Goal: Communication & Community: Answer question/provide support

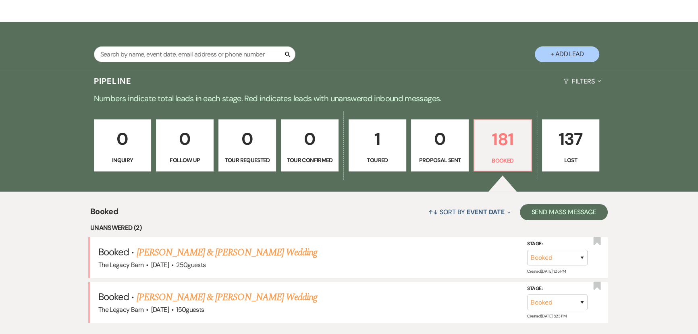
scroll to position [256, 0]
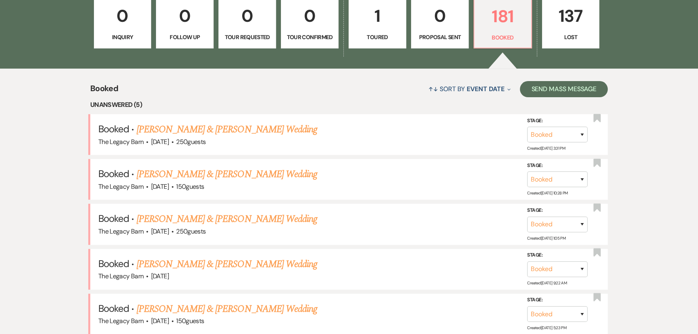
scroll to position [254, 0]
click at [178, 128] on link "[PERSON_NAME] & [PERSON_NAME] Wedding" at bounding box center [227, 129] width 181 height 15
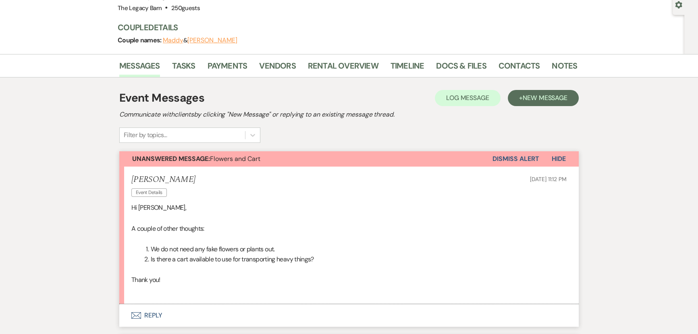
scroll to position [183, 0]
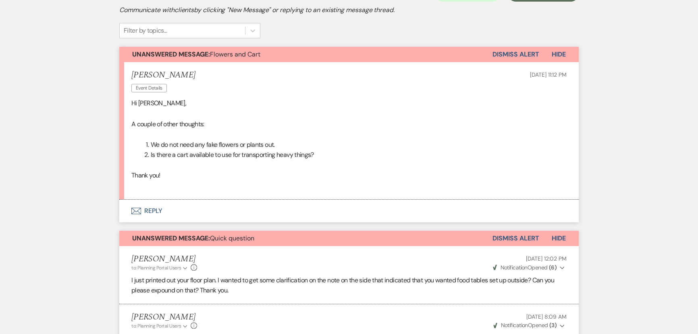
click at [153, 210] on button "Envelope Reply" at bounding box center [349, 211] width 460 height 23
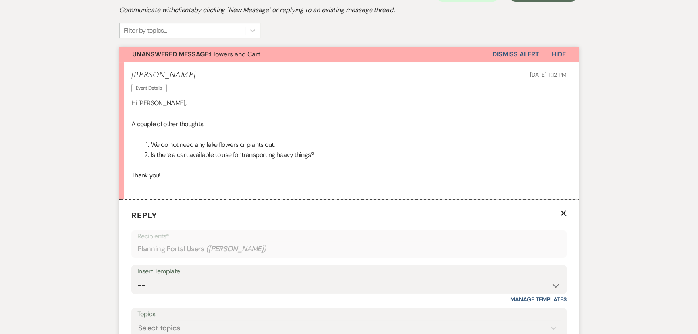
scroll to position [298, 0]
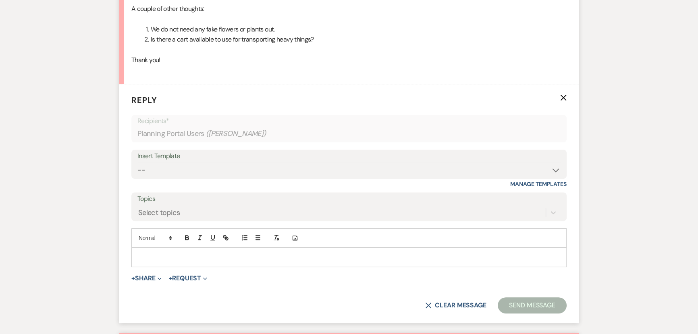
click at [140, 256] on p at bounding box center [349, 257] width 422 height 9
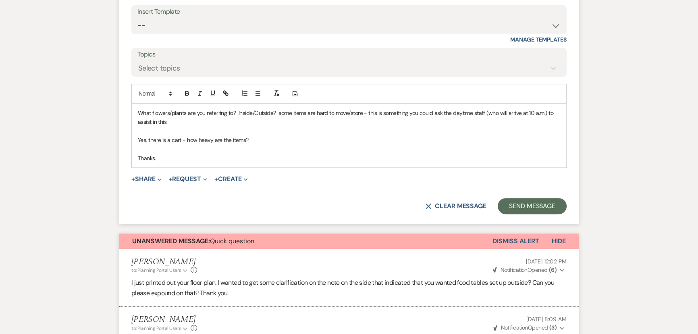
scroll to position [445, 0]
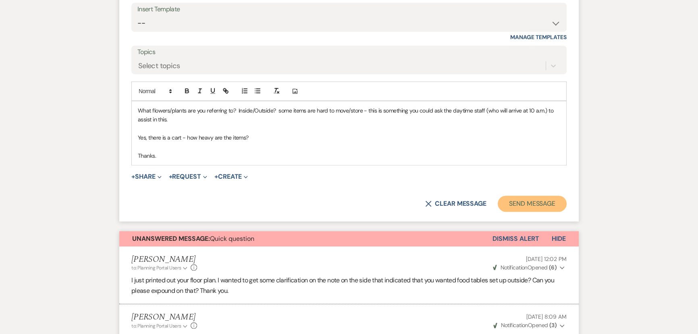
click at [528, 205] on button "Send Message" at bounding box center [532, 204] width 69 height 16
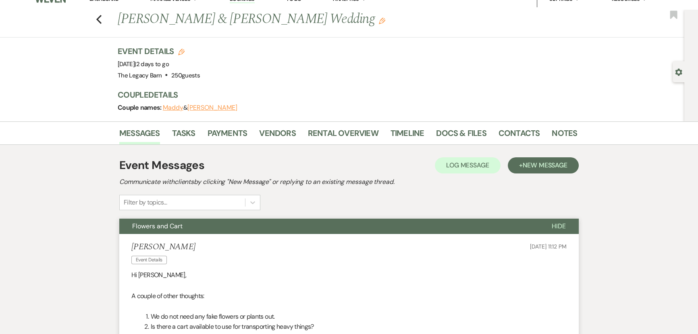
scroll to position [0, 0]
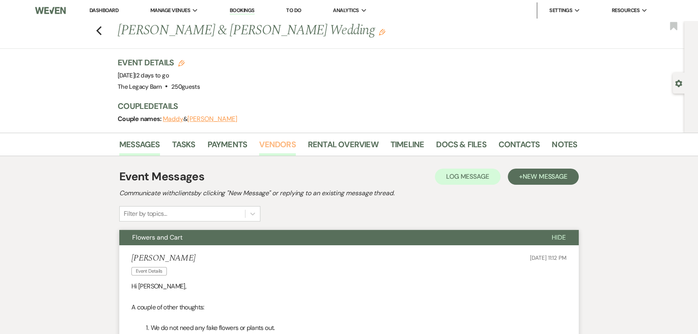
click at [266, 144] on link "Vendors" at bounding box center [277, 147] width 36 height 18
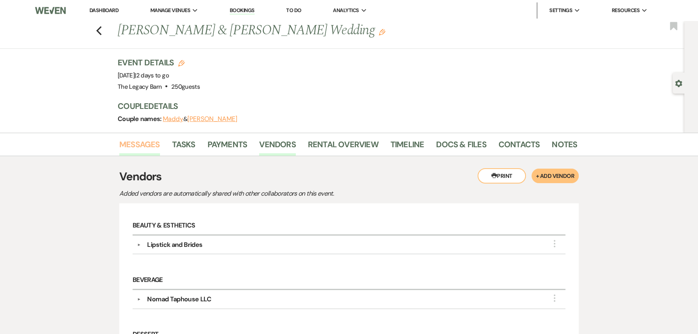
click at [141, 144] on link "Messages" at bounding box center [139, 147] width 41 height 18
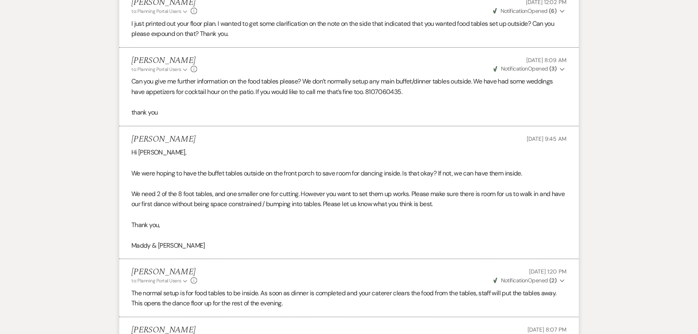
scroll to position [476, 0]
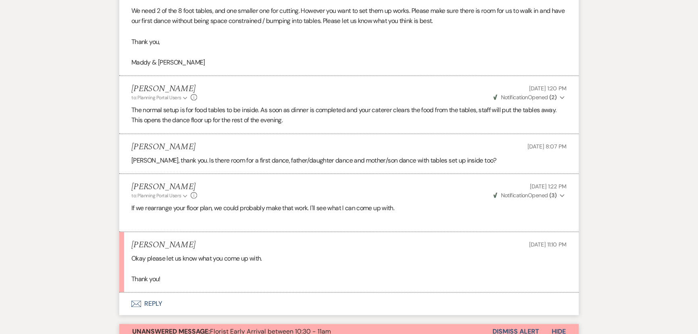
click at [153, 305] on button "Envelope Reply" at bounding box center [349, 303] width 460 height 23
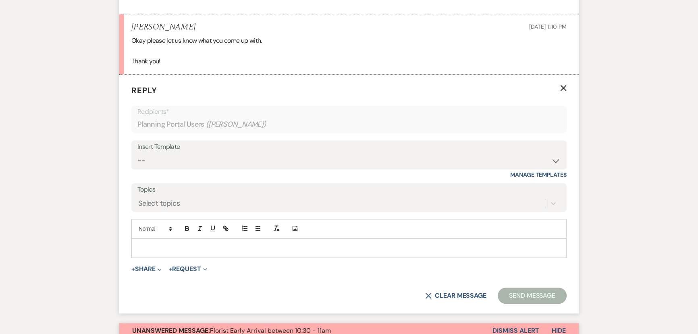
scroll to position [720, 0]
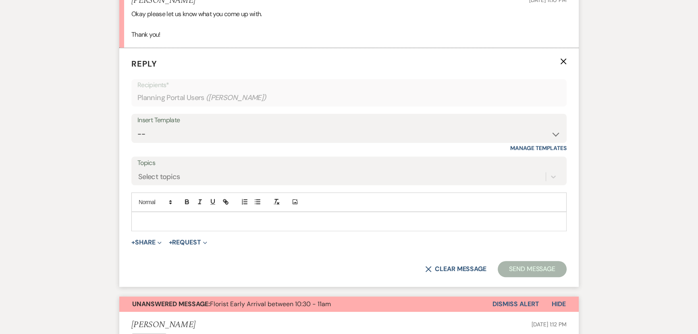
click at [161, 222] on p at bounding box center [349, 221] width 422 height 9
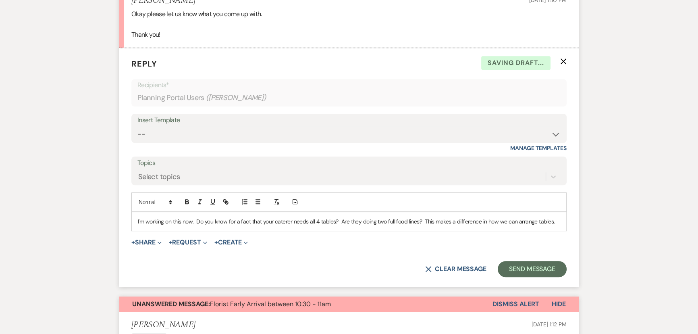
click at [533, 285] on form "Reply X Saving draft... Recipients* Planning Portal Users ( Paul MacDonald ) In…" at bounding box center [349, 167] width 460 height 239
click at [524, 270] on button "Send Message" at bounding box center [532, 269] width 69 height 16
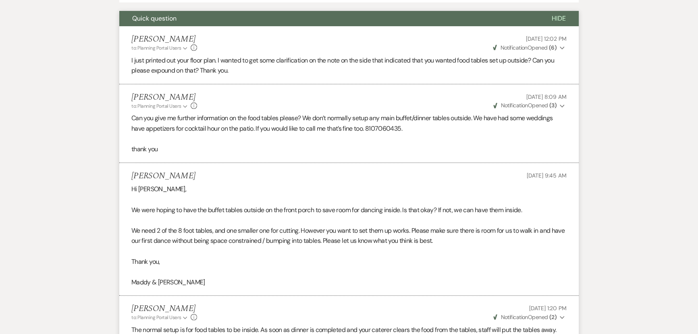
scroll to position [110, 0]
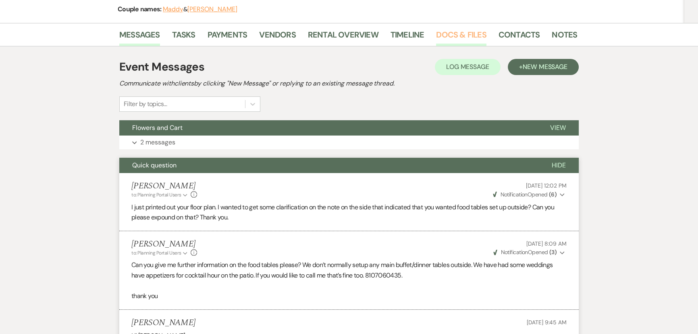
click at [462, 33] on link "Docs & Files" at bounding box center [461, 37] width 50 height 18
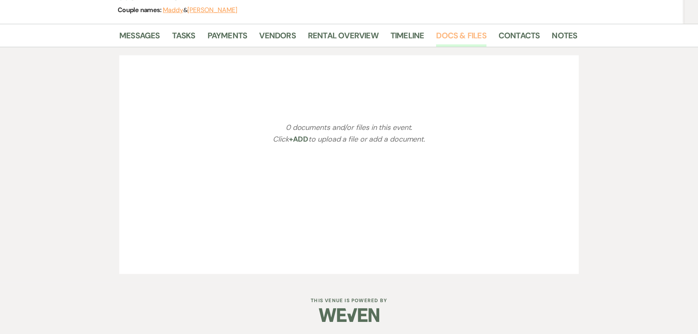
scroll to position [110, 0]
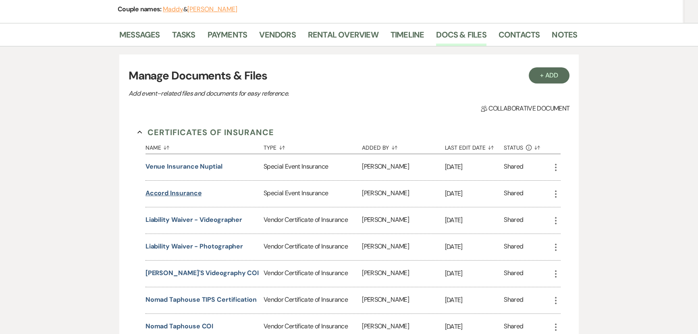
click at [161, 193] on button "Accord Insurance" at bounding box center [174, 193] width 56 height 10
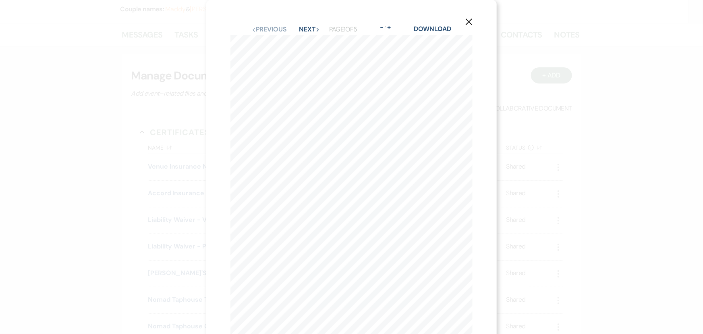
click at [472, 20] on use "button" at bounding box center [469, 22] width 6 height 6
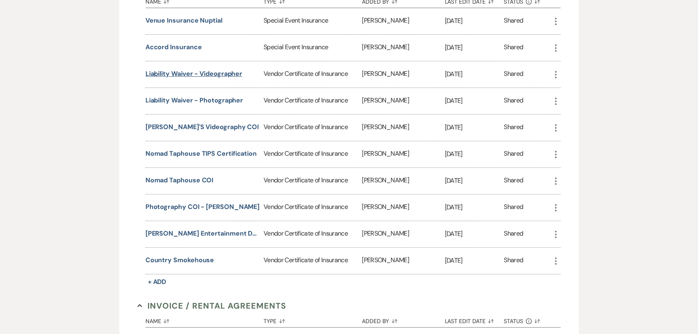
scroll to position [256, 0]
click at [186, 177] on button "Nomad Taphouse COI" at bounding box center [180, 180] width 68 height 10
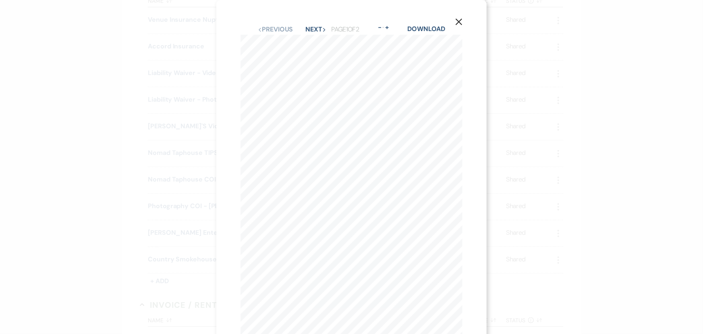
click at [461, 20] on use "button" at bounding box center [459, 22] width 6 height 6
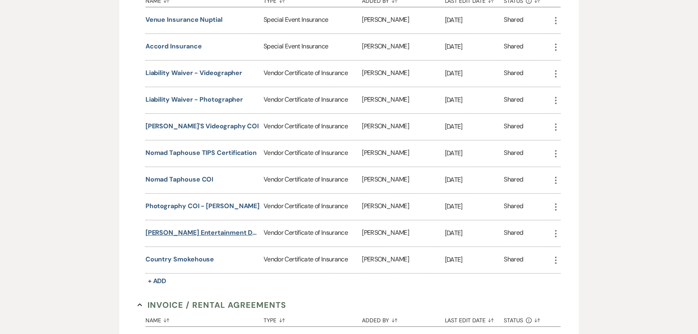
click at [190, 231] on button "Rusch Entertainment DJ COI" at bounding box center [203, 233] width 115 height 10
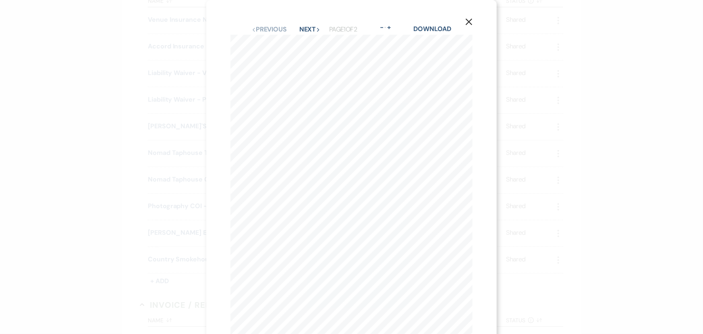
click at [474, 17] on button "X" at bounding box center [469, 22] width 12 height 14
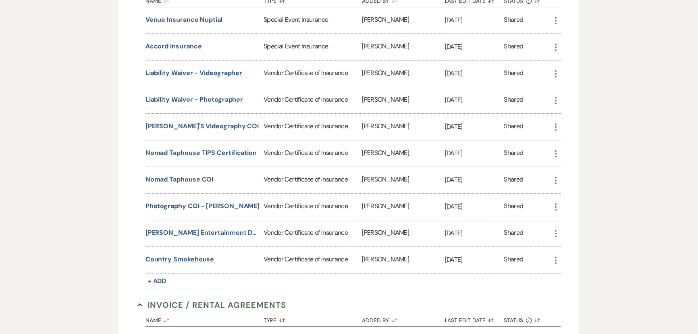
click at [169, 257] on button "Country Smokehouse" at bounding box center [180, 259] width 69 height 10
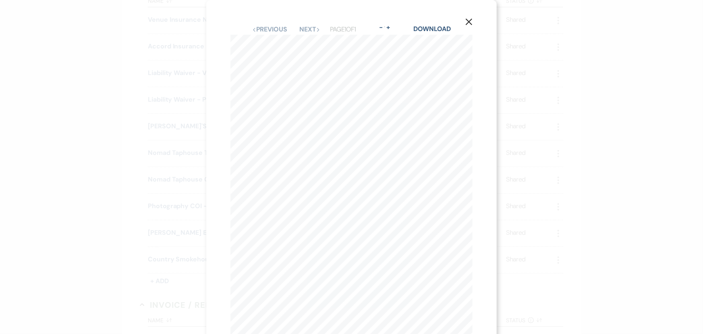
click at [470, 21] on use "button" at bounding box center [469, 22] width 6 height 6
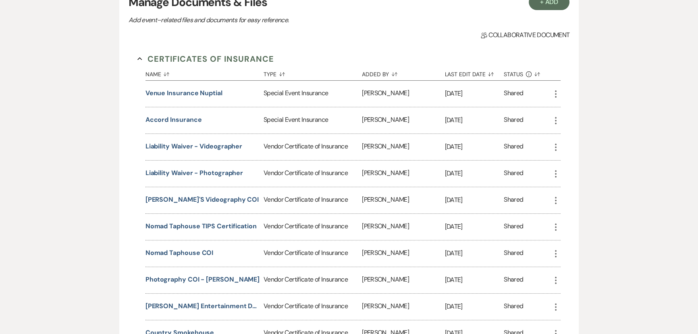
scroll to position [0, 0]
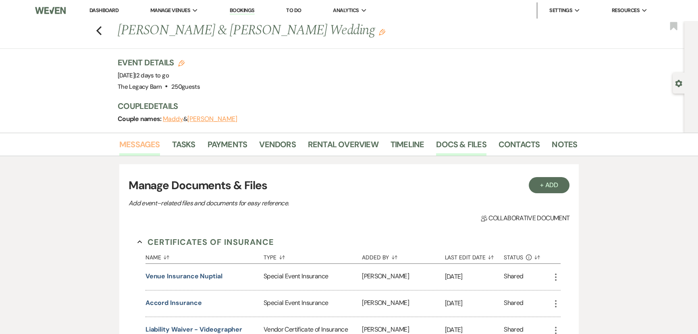
click at [133, 144] on link "Messages" at bounding box center [139, 147] width 41 height 18
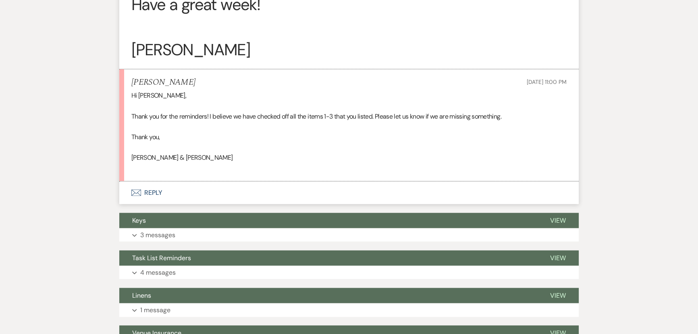
scroll to position [2638, 0]
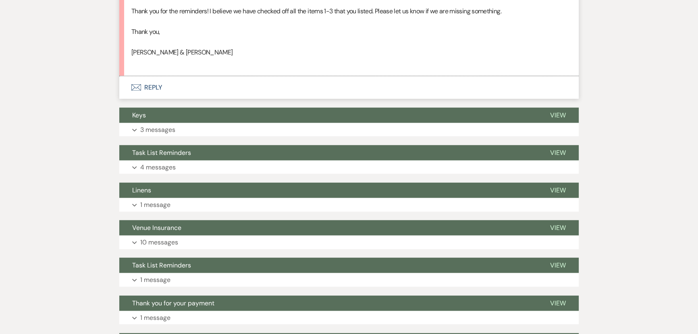
click at [149, 99] on button "Envelope Reply" at bounding box center [349, 87] width 460 height 23
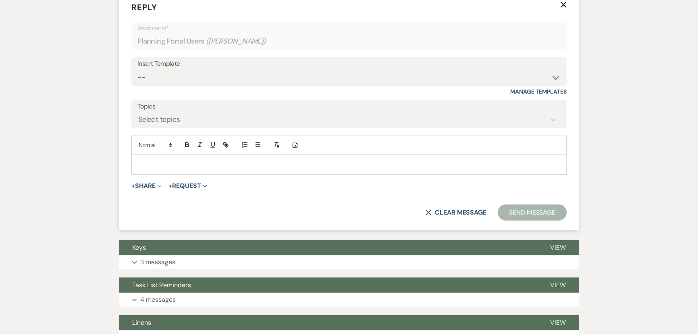
scroll to position [2724, 0]
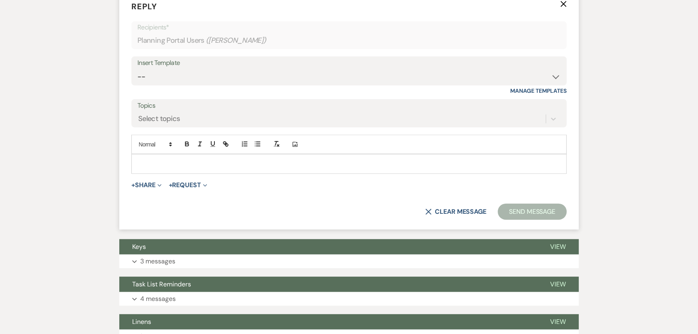
click at [567, 58] on form "Reply X Recipients* Planning Portal Users ( Paul MacDonald ) Insert Template --…" at bounding box center [349, 110] width 460 height 239
click at [562, 7] on icon "X" at bounding box center [563, 4] width 6 height 6
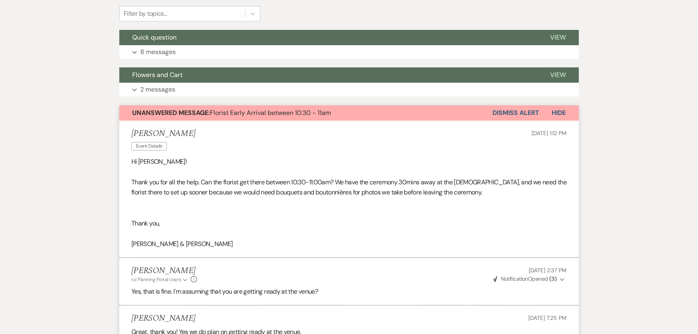
scroll to position [122, 0]
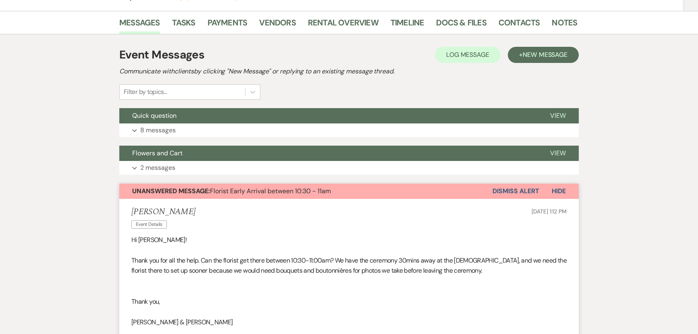
click at [506, 190] on button "Dismiss Alert" at bounding box center [516, 190] width 46 height 15
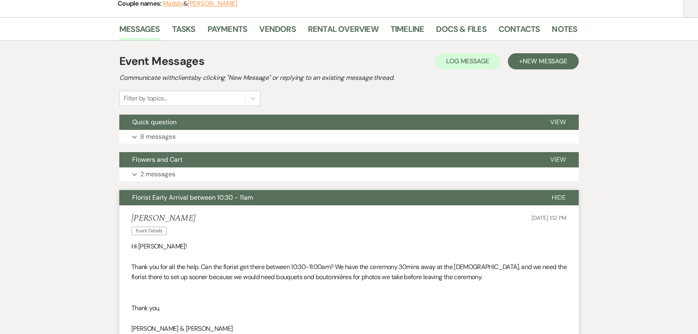
scroll to position [0, 0]
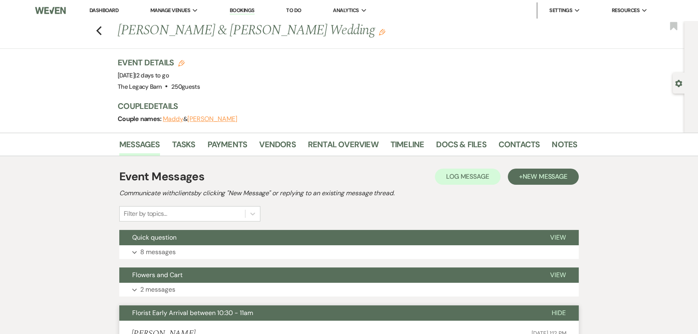
click at [102, 12] on link "Dashboard" at bounding box center [103, 10] width 29 height 7
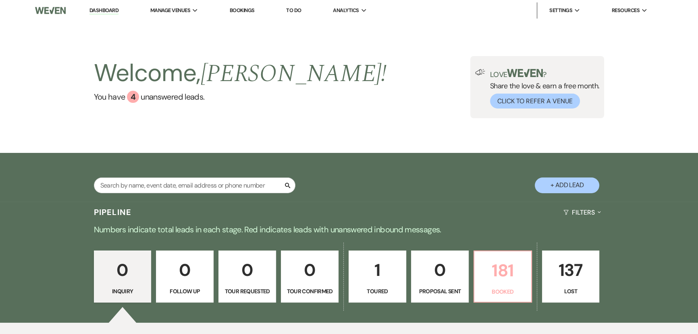
click at [487, 268] on p "181" at bounding box center [502, 270] width 47 height 27
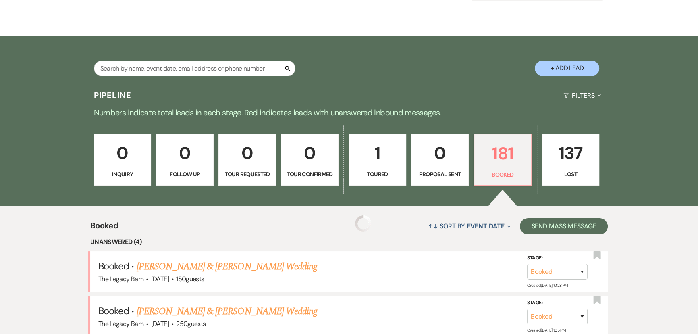
scroll to position [256, 0]
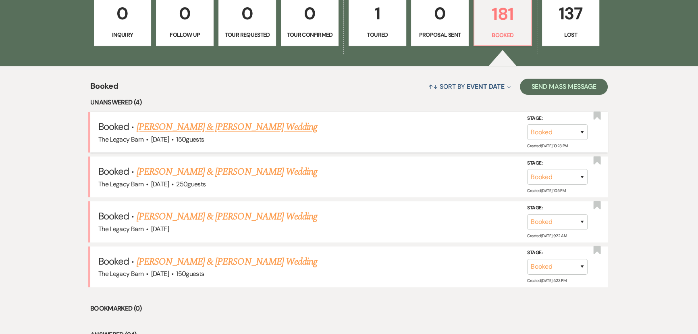
click at [233, 125] on link "[PERSON_NAME] & [PERSON_NAME] Wedding" at bounding box center [227, 127] width 181 height 15
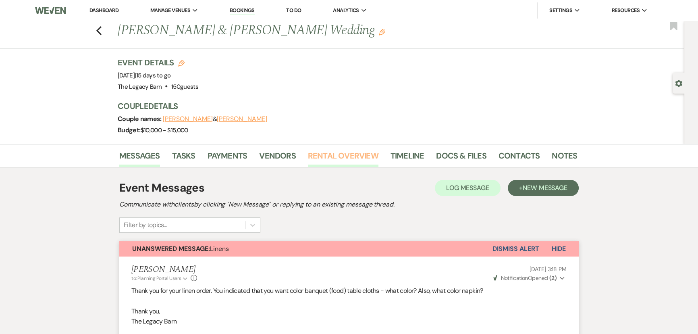
click at [325, 153] on link "Rental Overview" at bounding box center [343, 158] width 71 height 18
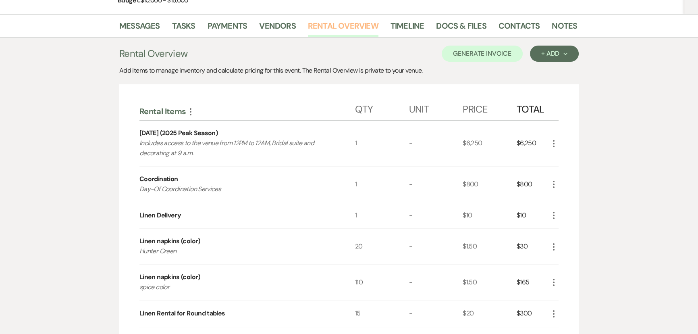
scroll to position [293, 0]
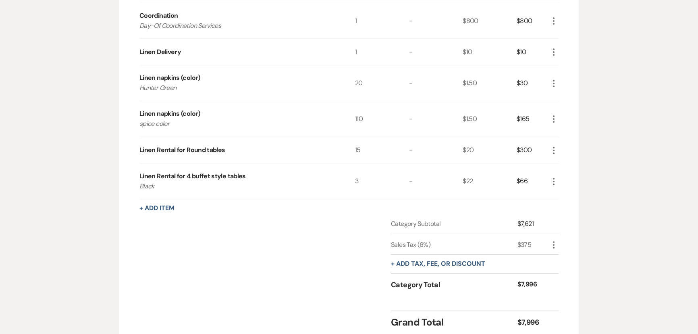
click at [553, 83] on use "button" at bounding box center [554, 83] width 2 height 7
click at [565, 110] on button "X Delete" at bounding box center [571, 111] width 44 height 13
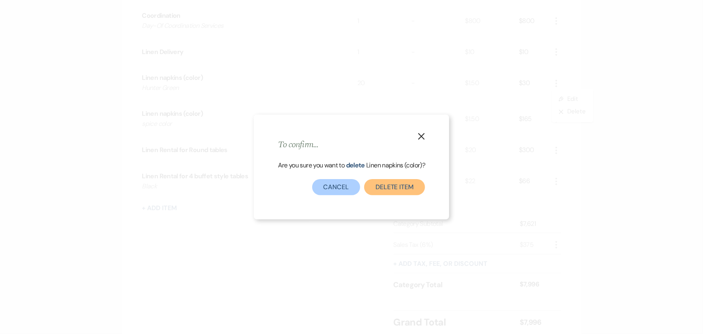
click at [388, 189] on button "Delete Item" at bounding box center [394, 187] width 61 height 16
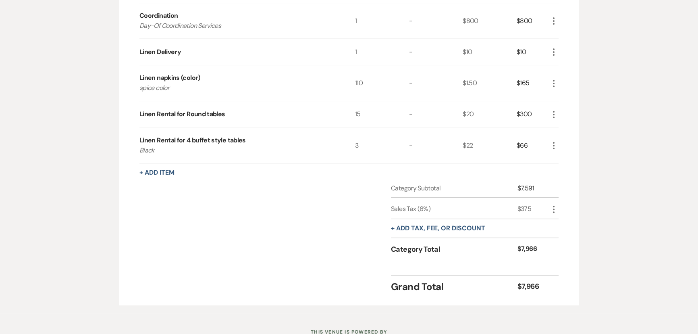
click at [555, 83] on icon "More" at bounding box center [554, 84] width 10 height 10
click at [563, 109] on button "X Delete" at bounding box center [571, 111] width 44 height 13
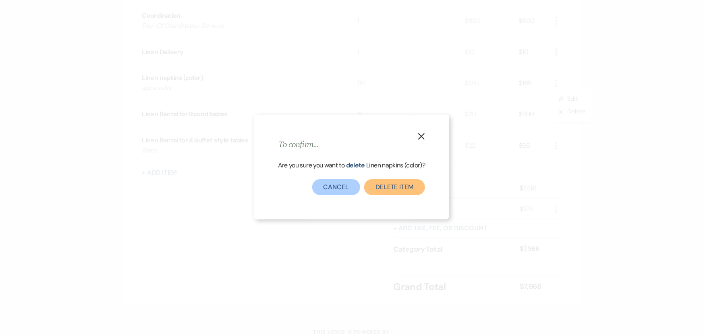
click at [393, 194] on button "Delete Item" at bounding box center [394, 187] width 61 height 16
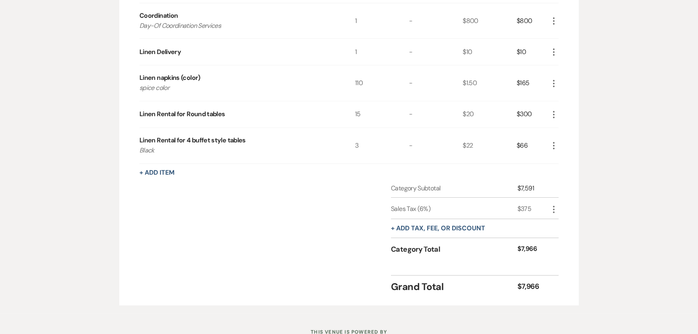
scroll to position [287, 0]
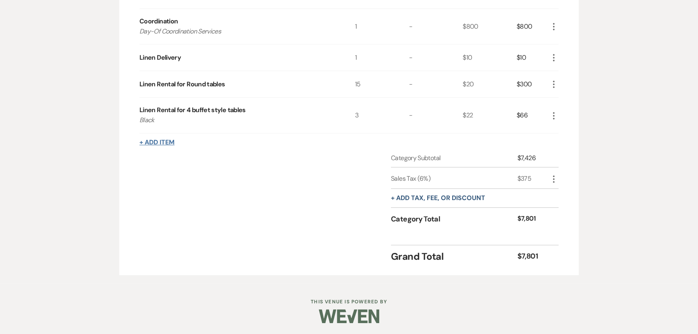
click at [152, 142] on button "+ Add Item" at bounding box center [156, 142] width 35 height 6
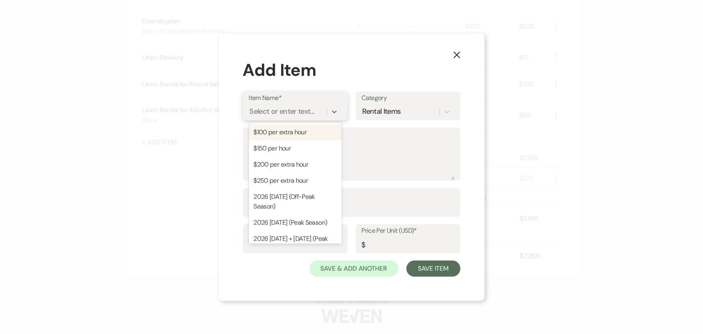
click at [279, 110] on div "Select or enter text..." at bounding box center [282, 111] width 65 height 11
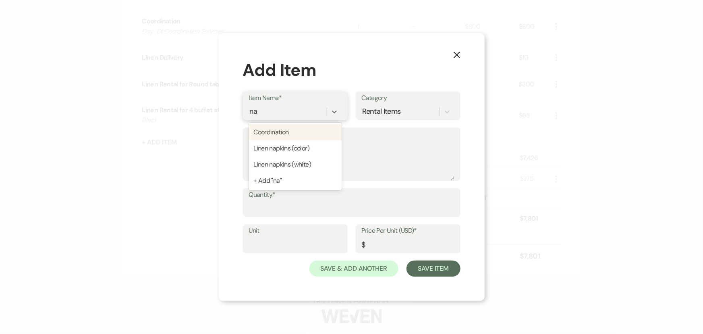
type input "nap"
click at [277, 144] on div "Linen napkins (white)" at bounding box center [295, 148] width 93 height 16
type input "1"
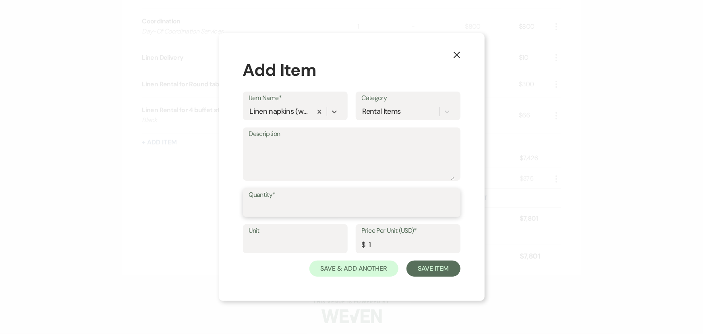
click at [258, 206] on input "Quantity*" at bounding box center [352, 208] width 206 height 16
type input "130"
click at [435, 268] on button "Save Item" at bounding box center [434, 268] width 54 height 16
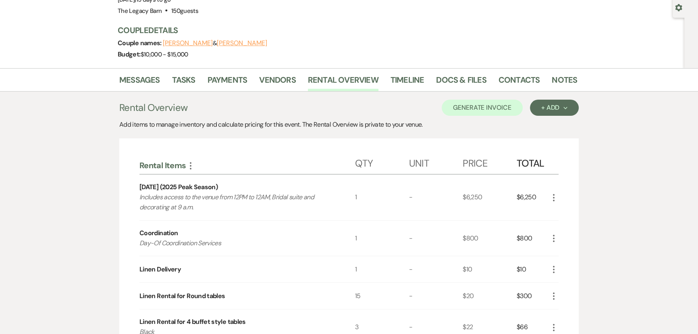
scroll to position [68, 0]
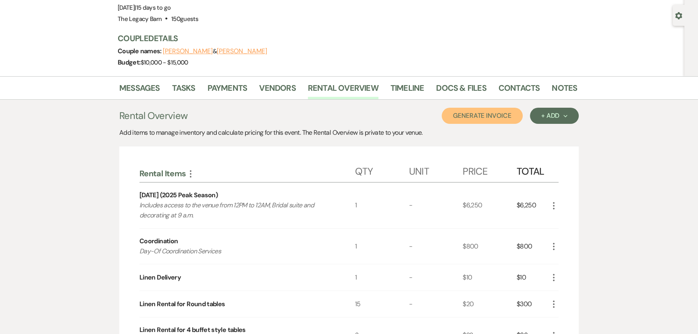
click at [480, 114] on button "Generate Invoice" at bounding box center [482, 116] width 81 height 16
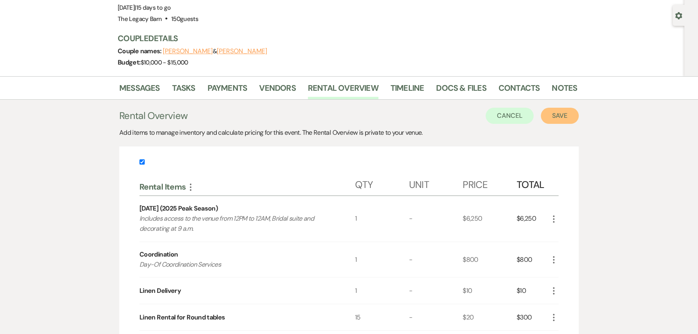
click at [554, 109] on button "Save" at bounding box center [560, 116] width 38 height 16
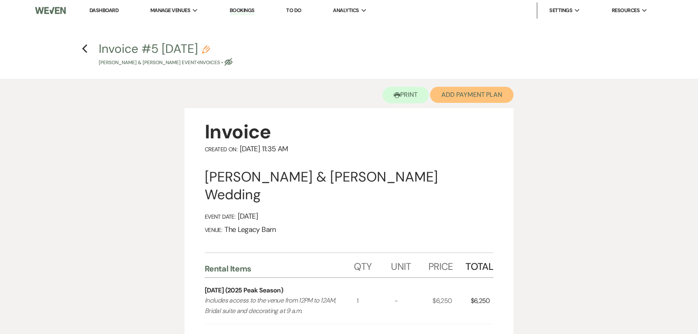
click at [447, 94] on button "Add Payment Plan" at bounding box center [471, 95] width 83 height 16
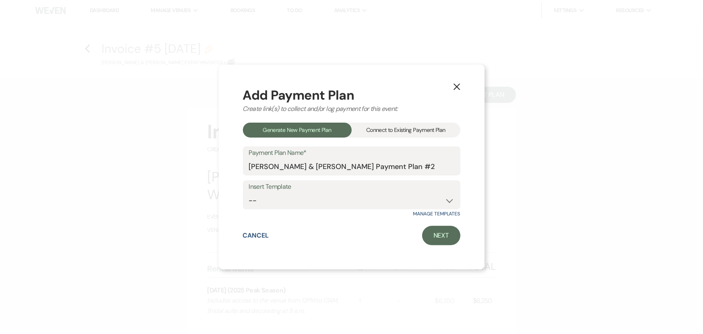
click at [379, 128] on div "Connect to Existing Payment Plan" at bounding box center [406, 130] width 109 height 15
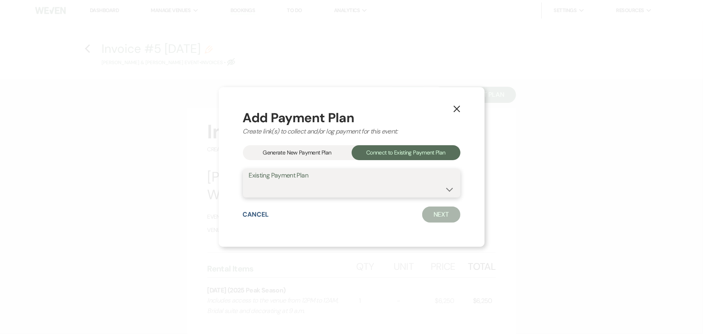
click at [274, 189] on select "Ian Searcy & Jaime Zaneske's Payment Plan #1" at bounding box center [352, 189] width 206 height 16
select select "10513"
click at [249, 181] on select "Ian Searcy & Jaime Zaneske's Payment Plan #1" at bounding box center [352, 189] width 206 height 16
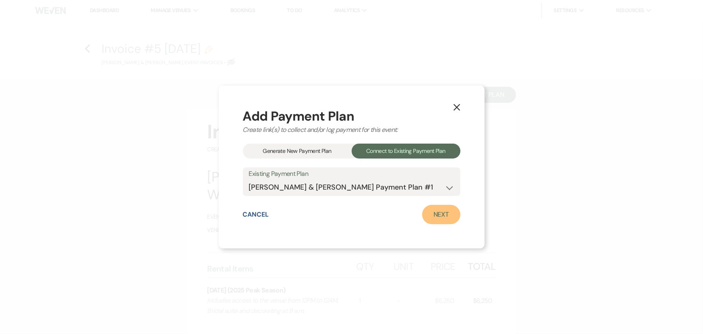
click at [433, 213] on link "Next" at bounding box center [441, 214] width 38 height 19
select select "29054"
select select "1"
select select "true"
select select "1"
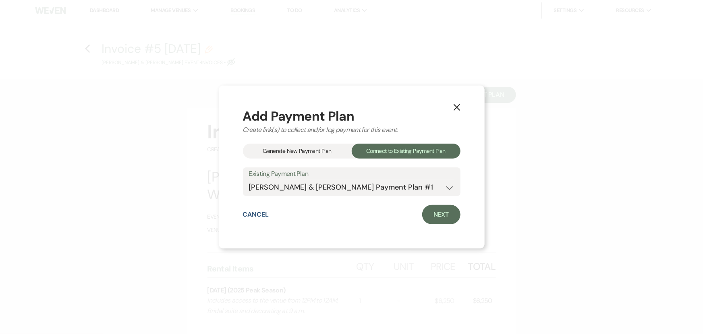
select select "1"
select select "true"
select select "1"
select select "true"
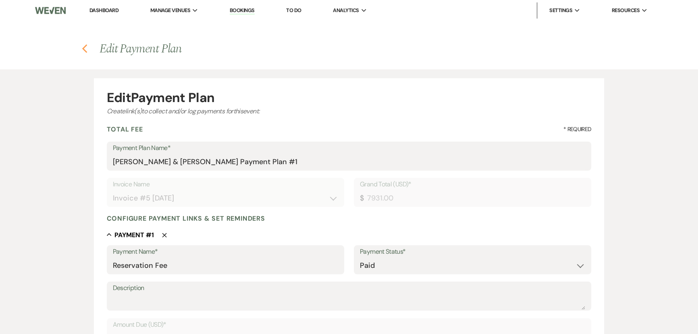
click at [85, 52] on icon "Previous" at bounding box center [85, 49] width 6 height 10
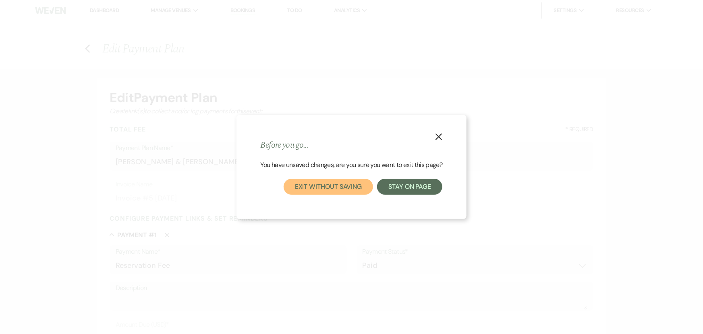
click at [308, 188] on button "Exit without saving" at bounding box center [328, 187] width 89 height 16
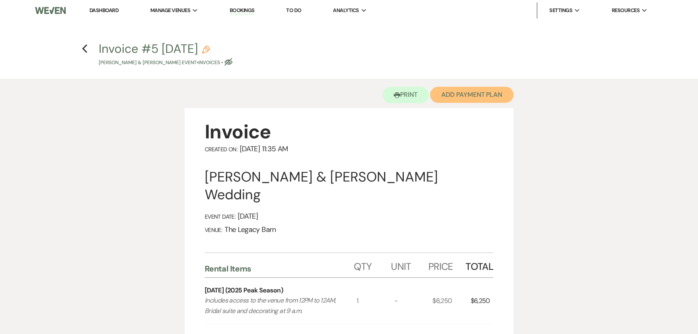
click at [455, 93] on button "Add Payment Plan" at bounding box center [471, 95] width 83 height 16
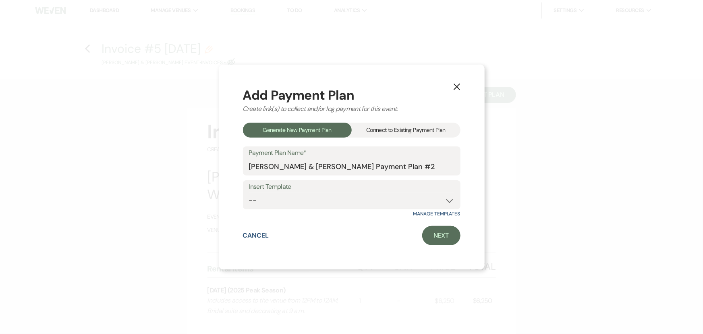
click at [383, 131] on div "Connect to Existing Payment Plan" at bounding box center [406, 130] width 109 height 15
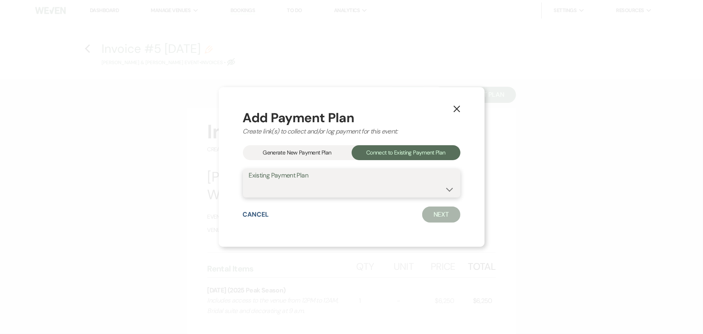
click at [269, 183] on select "Ian Searcy & Jaime Zaneske's Payment Plan #1" at bounding box center [352, 189] width 206 height 16
select select "10513"
click at [249, 181] on select "Ian Searcy & Jaime Zaneske's Payment Plan #1" at bounding box center [352, 189] width 206 height 16
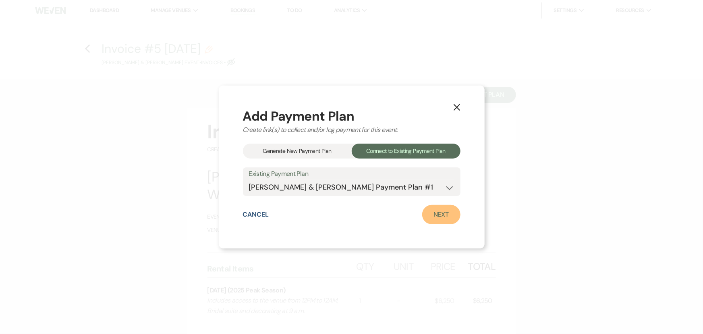
click at [433, 216] on link "Next" at bounding box center [441, 214] width 38 height 19
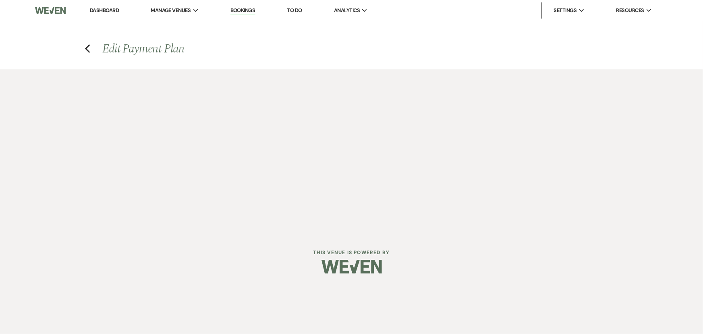
select select "29054"
select select "1"
select select "true"
select select "1"
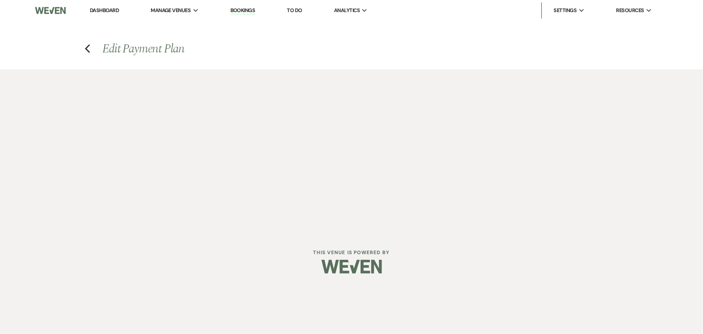
select select "true"
select select "1"
select select "true"
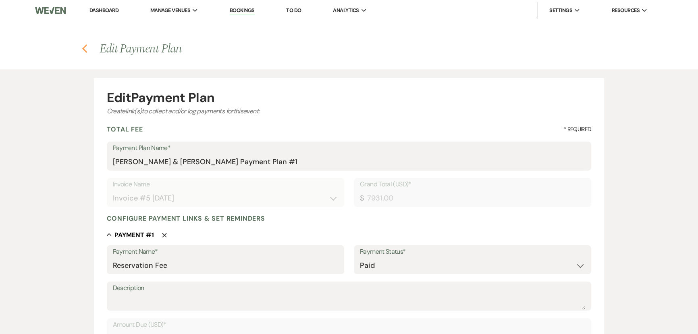
click at [82, 50] on icon "Previous" at bounding box center [85, 49] width 6 height 10
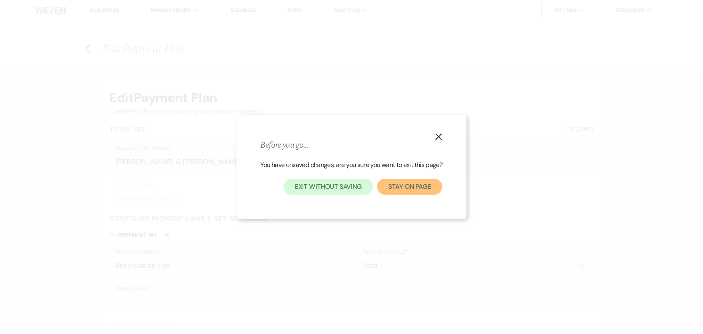
click at [396, 186] on button "Stay on page" at bounding box center [409, 187] width 65 height 16
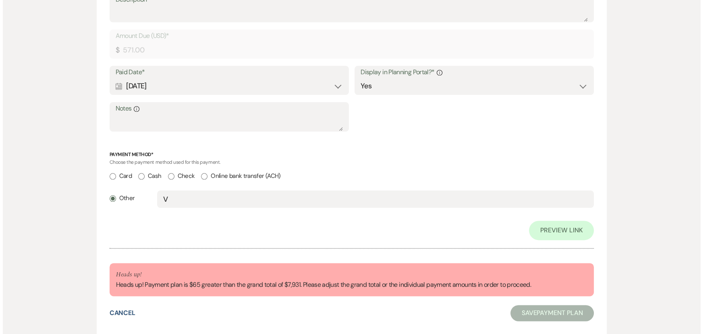
scroll to position [1282, 0]
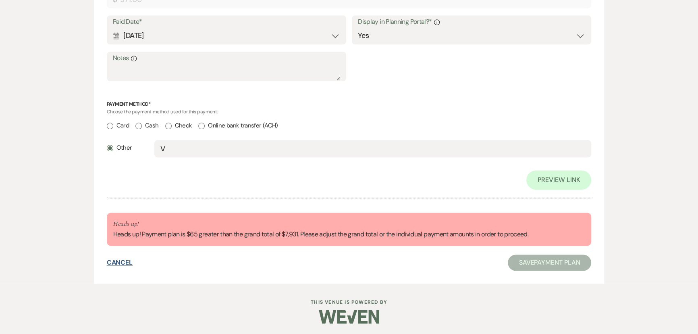
click at [123, 262] on button "Cancel" at bounding box center [120, 262] width 26 height 6
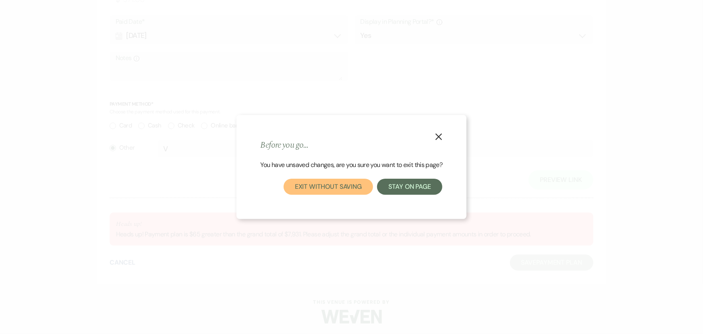
click at [300, 193] on button "Exit without saving" at bounding box center [328, 187] width 89 height 16
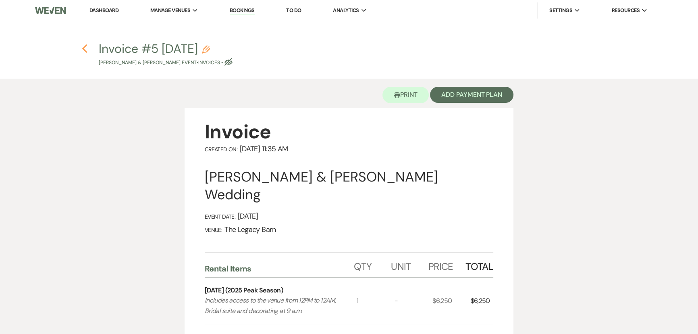
click at [85, 49] on icon "Previous" at bounding box center [85, 49] width 6 height 10
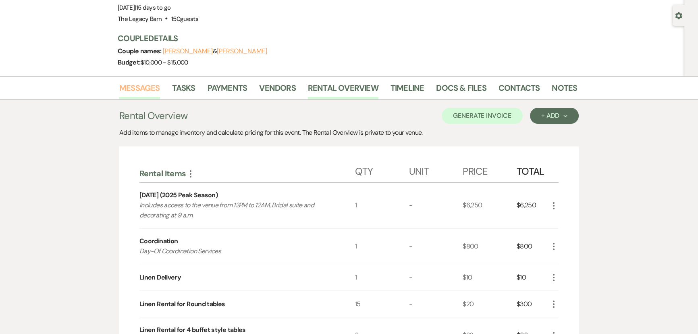
drag, startPoint x: 132, startPoint y: 94, endPoint x: 130, endPoint y: 89, distance: 5.9
click at [132, 94] on link "Messages" at bounding box center [139, 90] width 41 height 18
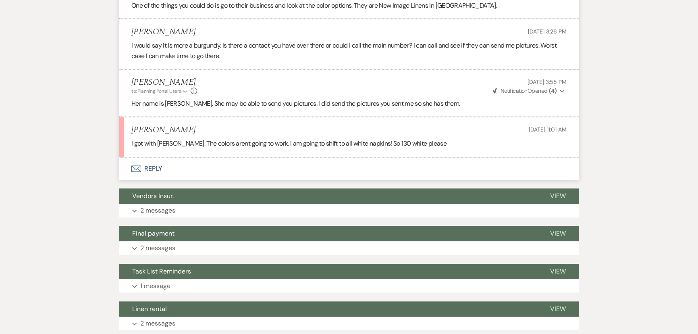
click at [142, 165] on button "Envelope Reply" at bounding box center [349, 168] width 460 height 23
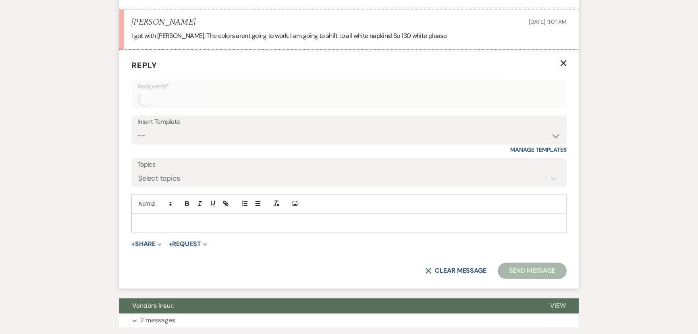
scroll to position [1092, 0]
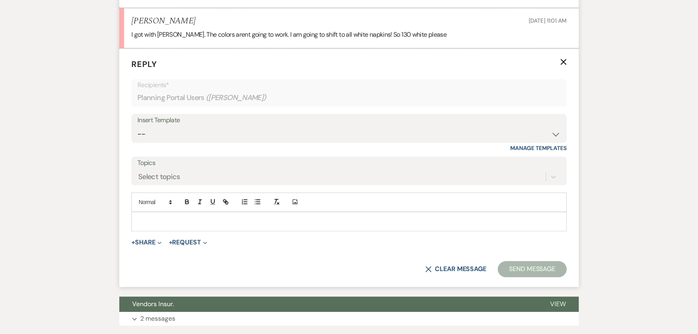
click at [147, 220] on p at bounding box center [349, 221] width 422 height 9
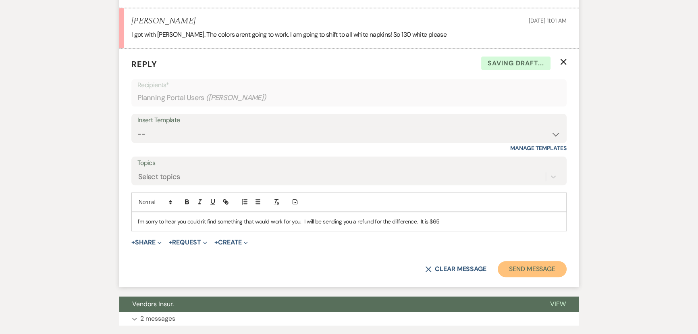
click at [517, 269] on button "Send Message" at bounding box center [532, 269] width 69 height 16
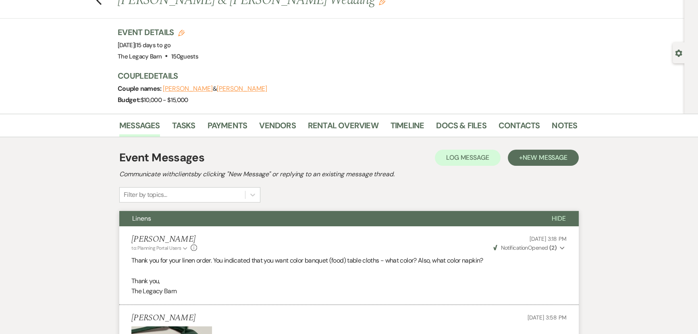
scroll to position [0, 0]
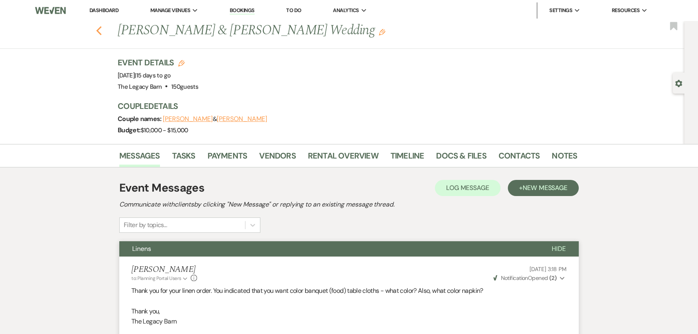
click at [100, 33] on icon "Previous" at bounding box center [99, 31] width 6 height 10
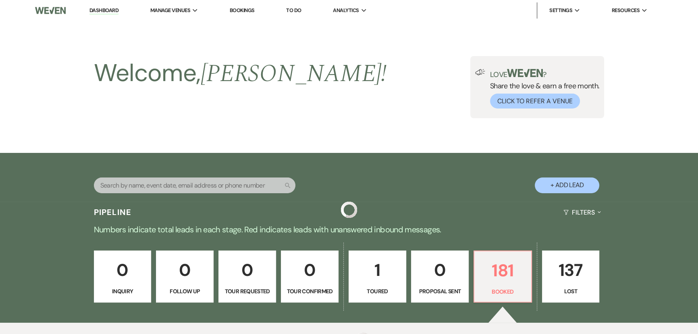
scroll to position [256, 0]
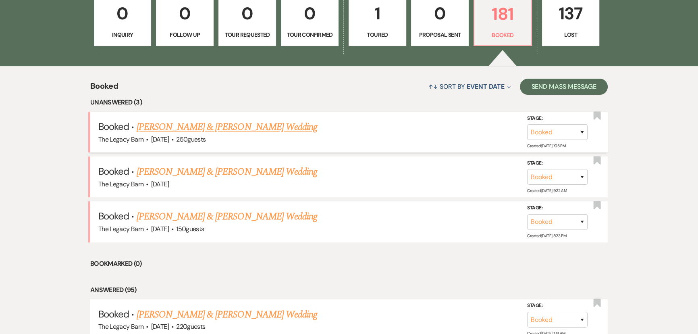
click at [156, 127] on link "[PERSON_NAME] & [PERSON_NAME] Wedding" at bounding box center [227, 127] width 181 height 15
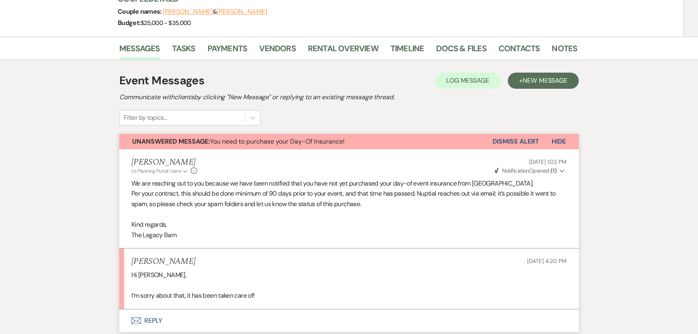
scroll to position [146, 0]
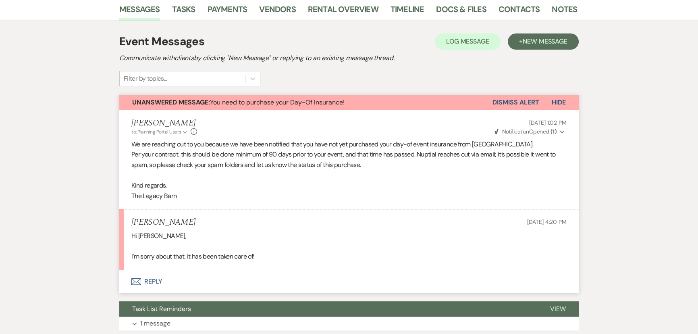
click at [152, 280] on button "Envelope Reply" at bounding box center [349, 281] width 460 height 23
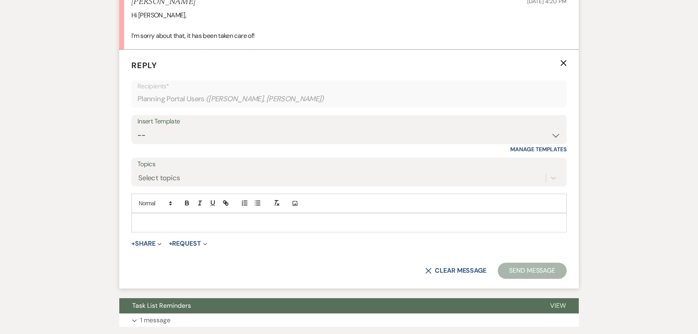
scroll to position [368, 0]
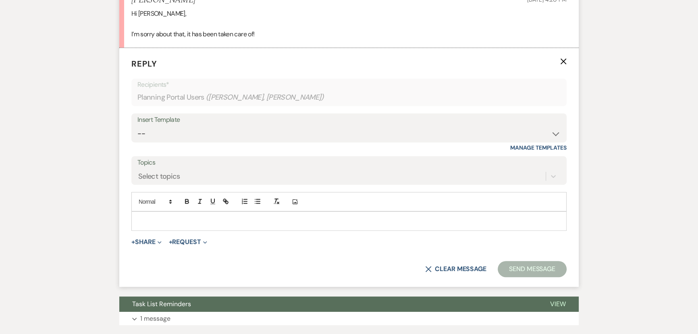
click at [144, 221] on p at bounding box center [349, 220] width 422 height 9
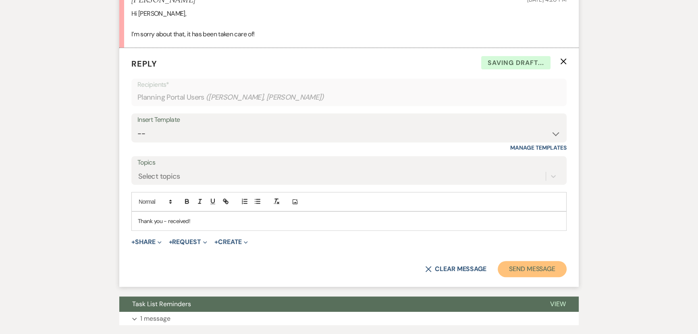
click at [511, 265] on button "Send Message" at bounding box center [532, 269] width 69 height 16
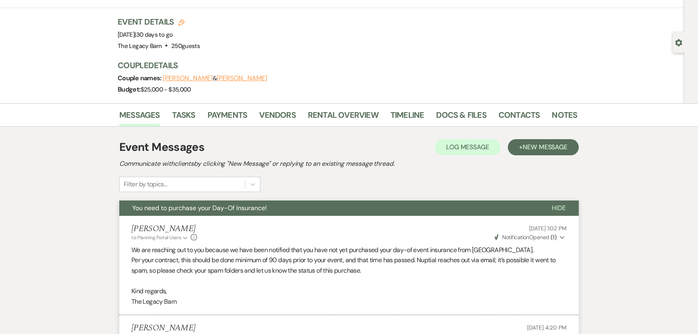
scroll to position [0, 0]
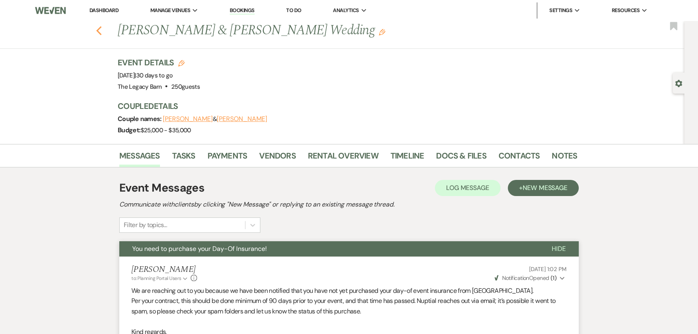
click at [102, 29] on icon "Previous" at bounding box center [99, 31] width 6 height 10
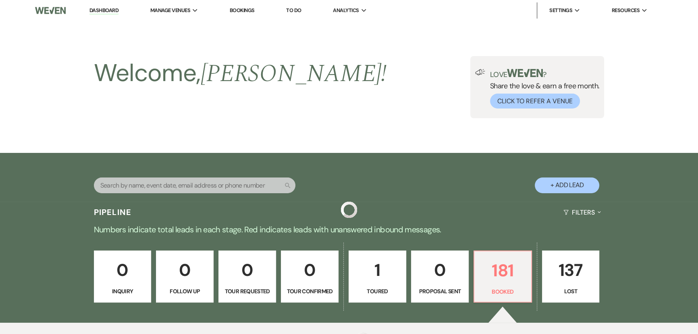
scroll to position [256, 0]
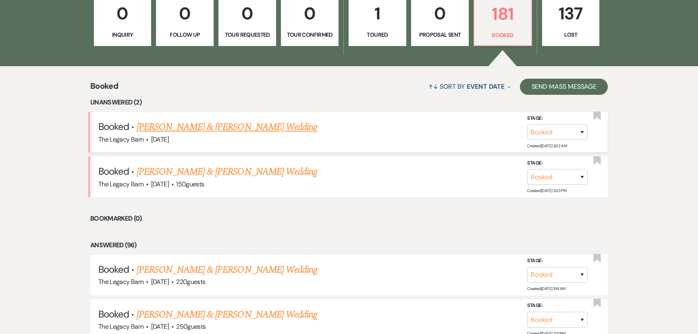
click at [197, 129] on link "[PERSON_NAME] & [PERSON_NAME] Wedding" at bounding box center [227, 127] width 181 height 15
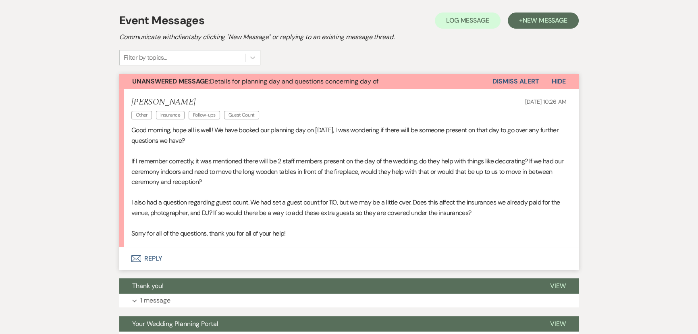
scroll to position [183, 0]
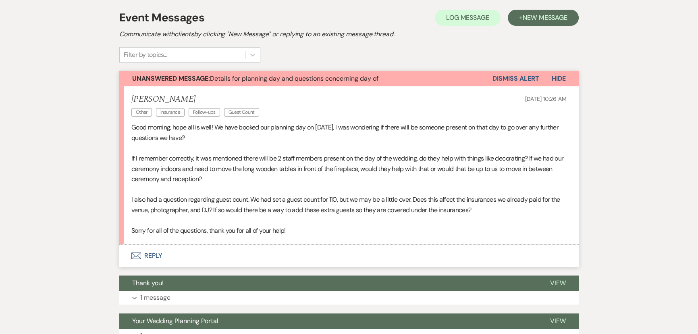
click at [154, 255] on button "Envelope Reply" at bounding box center [349, 255] width 460 height 23
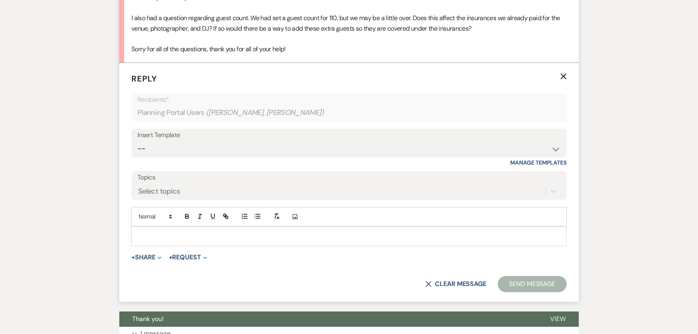
scroll to position [379, 0]
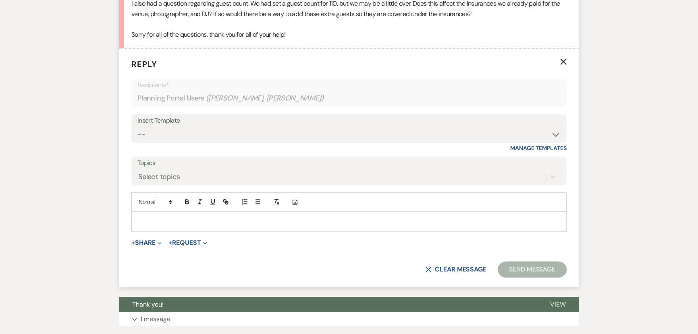
click at [150, 221] on p at bounding box center [349, 221] width 422 height 9
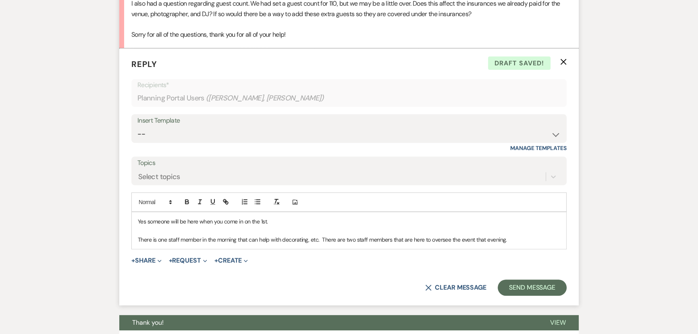
click at [513, 237] on p "There is one staff member in the morning that can help with decorating, etc. Th…" at bounding box center [349, 239] width 422 height 9
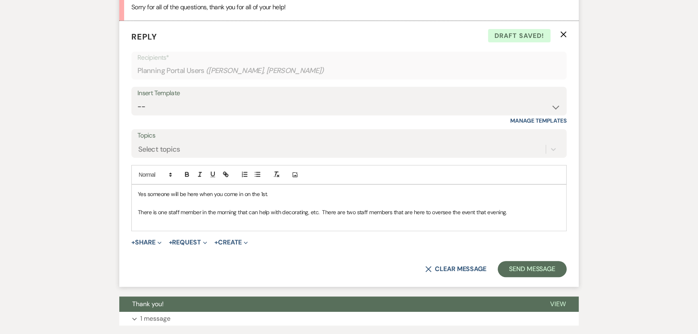
scroll to position [416, 0]
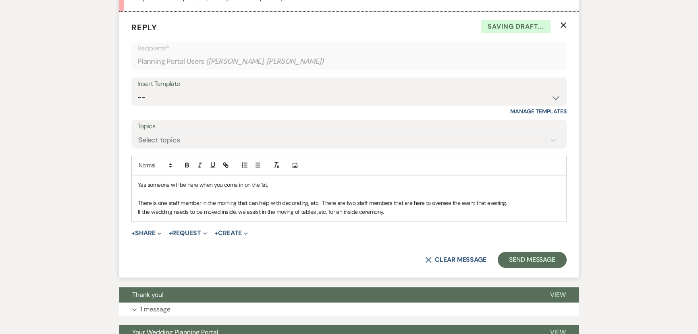
click at [316, 213] on p "If the wedding needs to be moved inside, we assist in the moving of tables ,etc…" at bounding box center [349, 211] width 422 height 9
click at [386, 213] on p "If the wedding needs to be moved inside, we assist in the moving of tables, etc…" at bounding box center [349, 211] width 422 height 9
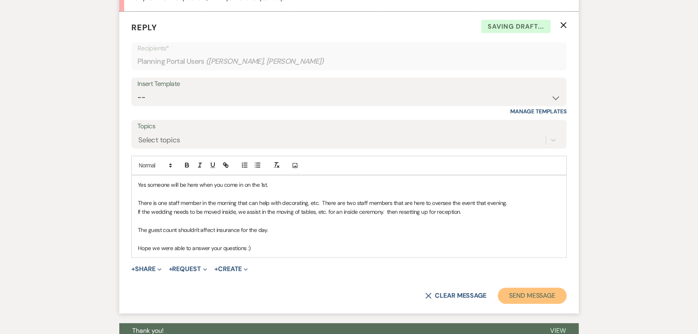
click at [509, 294] on button "Send Message" at bounding box center [532, 295] width 69 height 16
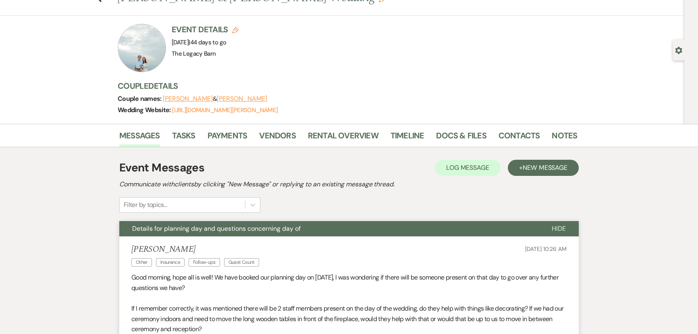
scroll to position [0, 0]
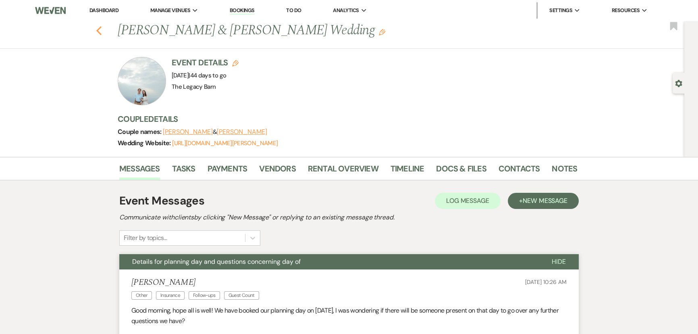
click at [102, 33] on use "button" at bounding box center [98, 30] width 5 height 9
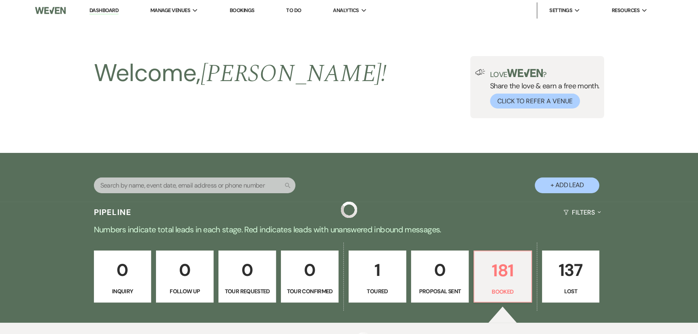
scroll to position [256, 0]
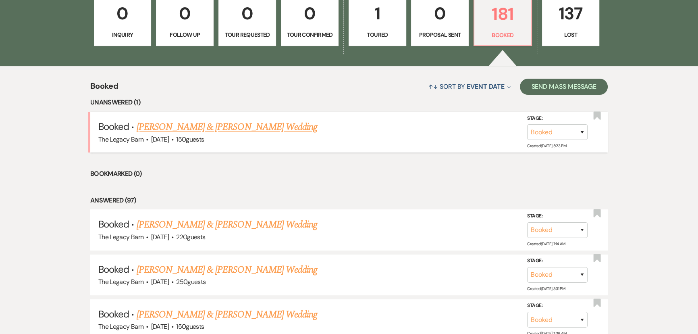
click at [194, 127] on link "[PERSON_NAME] & [PERSON_NAME] Wedding" at bounding box center [227, 127] width 181 height 15
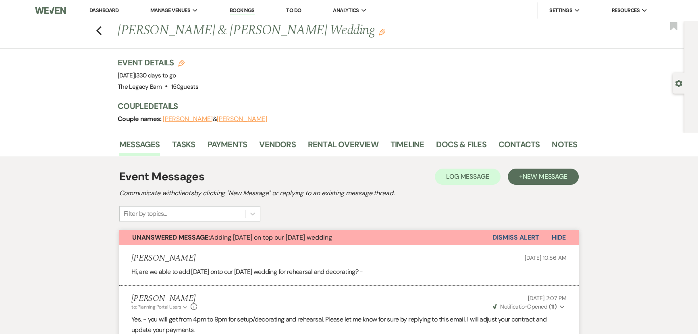
click at [524, 237] on button "Dismiss Alert" at bounding box center [516, 237] width 46 height 15
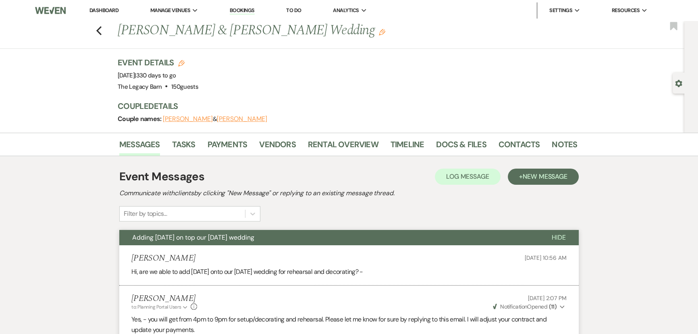
click at [100, 12] on link "Dashboard" at bounding box center [103, 10] width 29 height 7
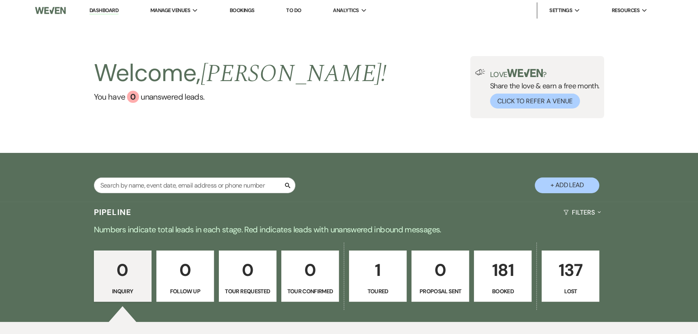
click at [494, 267] on p "181" at bounding box center [502, 269] width 47 height 27
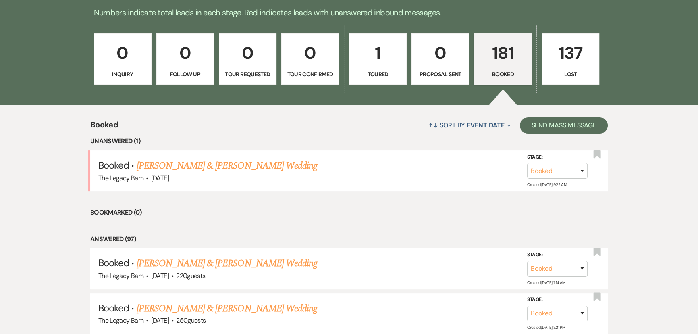
scroll to position [290, 0]
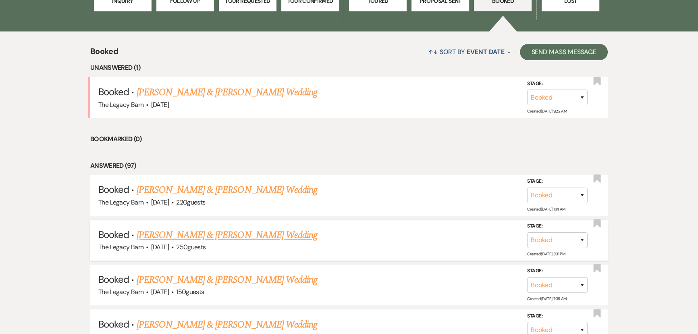
click at [169, 231] on link "[PERSON_NAME] & [PERSON_NAME] Wedding" at bounding box center [227, 235] width 181 height 15
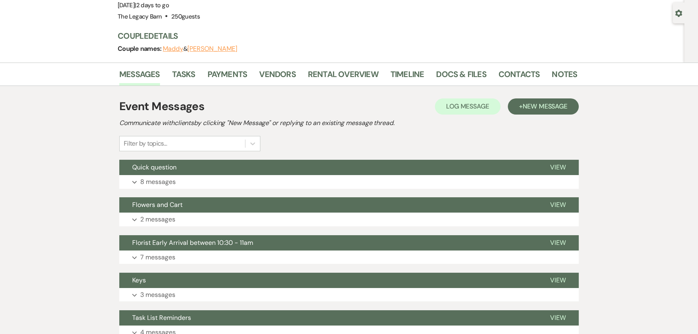
scroll to position [73, 0]
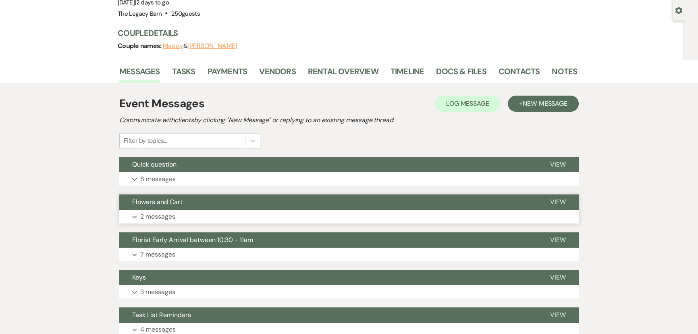
click at [204, 197] on button "Flowers and Cart" at bounding box center [328, 201] width 418 height 15
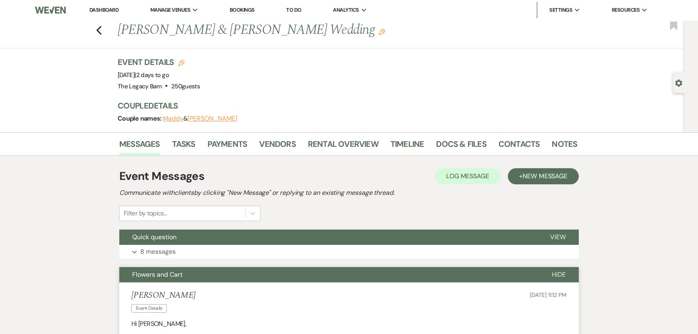
scroll to position [0, 0]
